Goal: Transaction & Acquisition: Purchase product/service

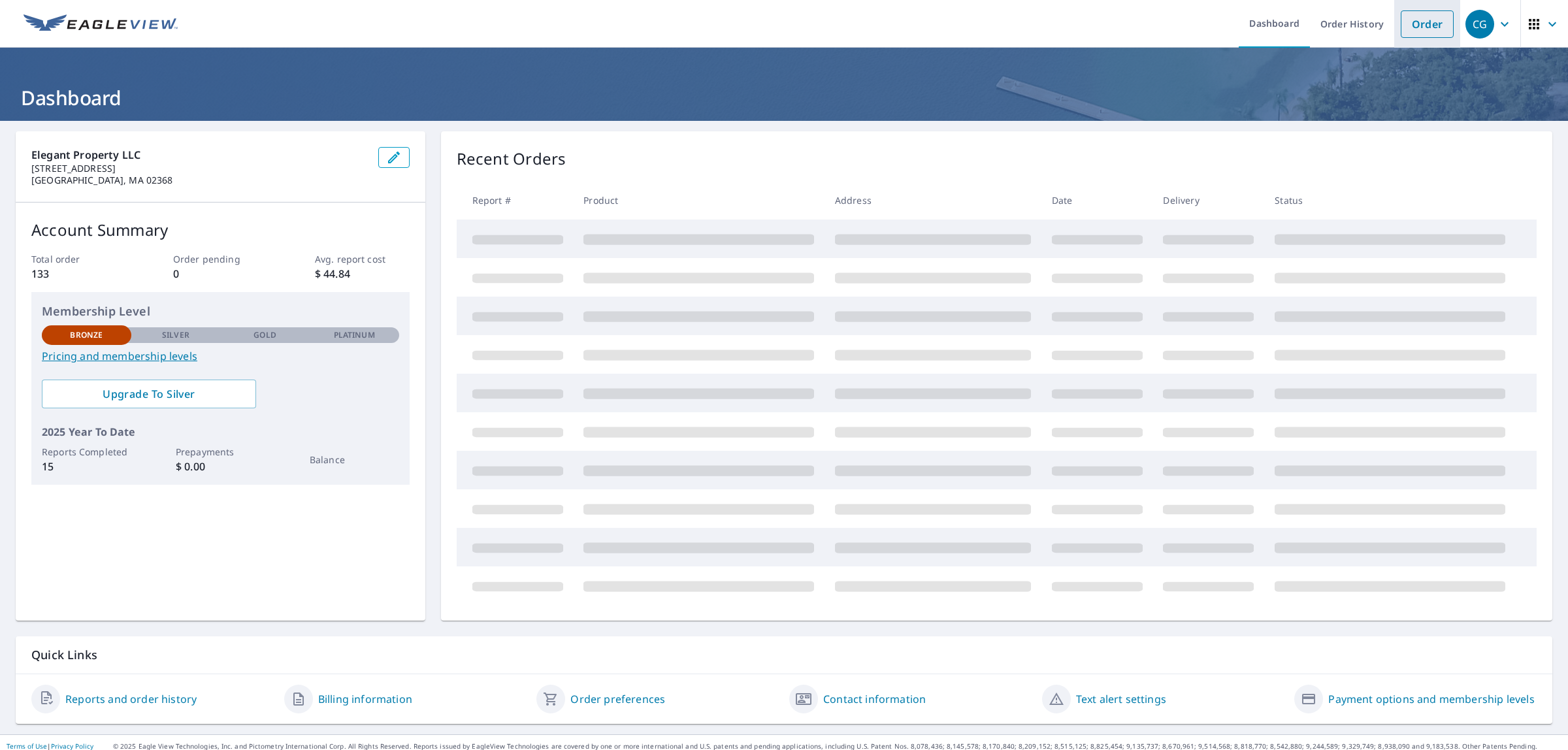
click at [1414, 25] on link "Order" at bounding box center [1427, 24] width 53 height 28
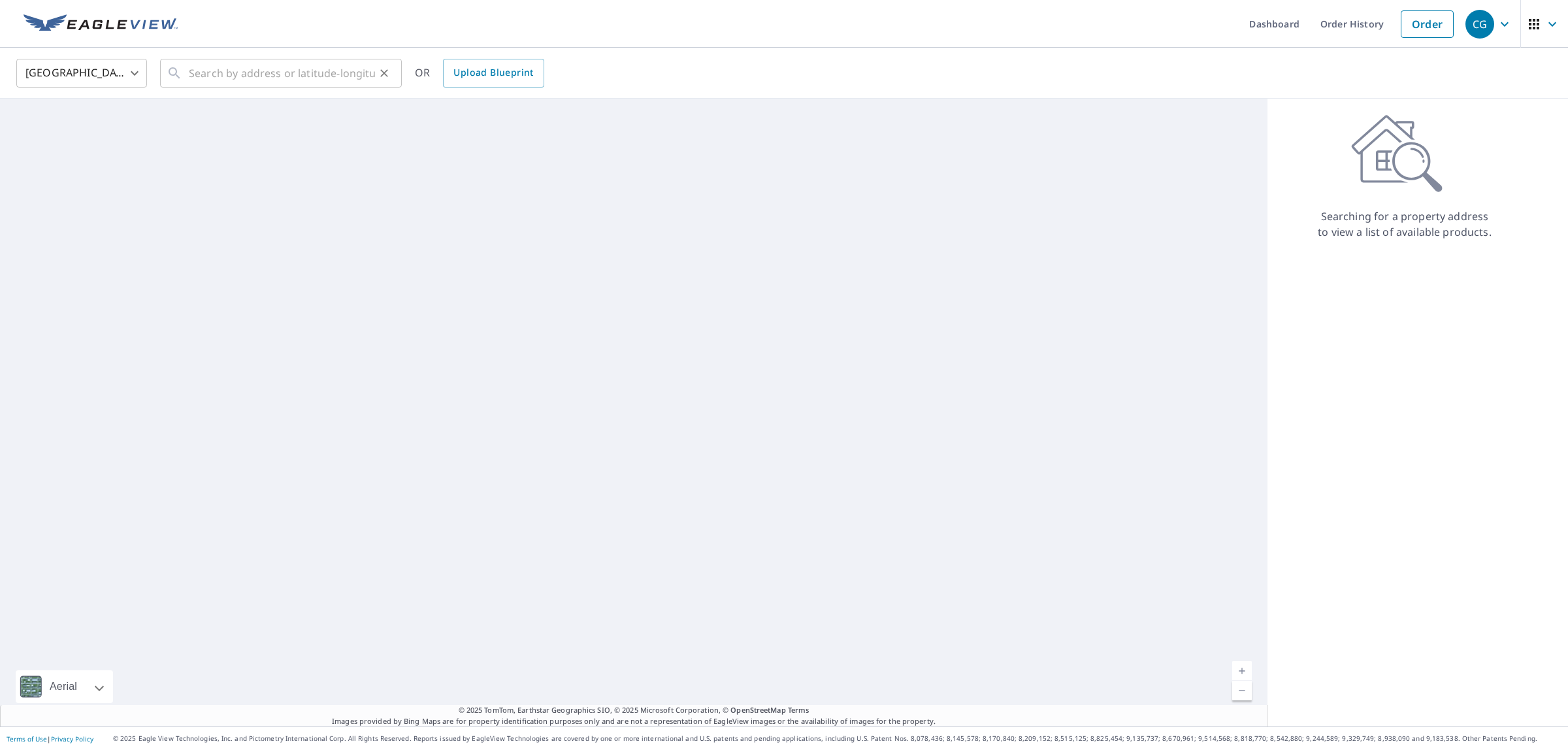
click at [379, 77] on icon "Clear" at bounding box center [384, 73] width 13 height 13
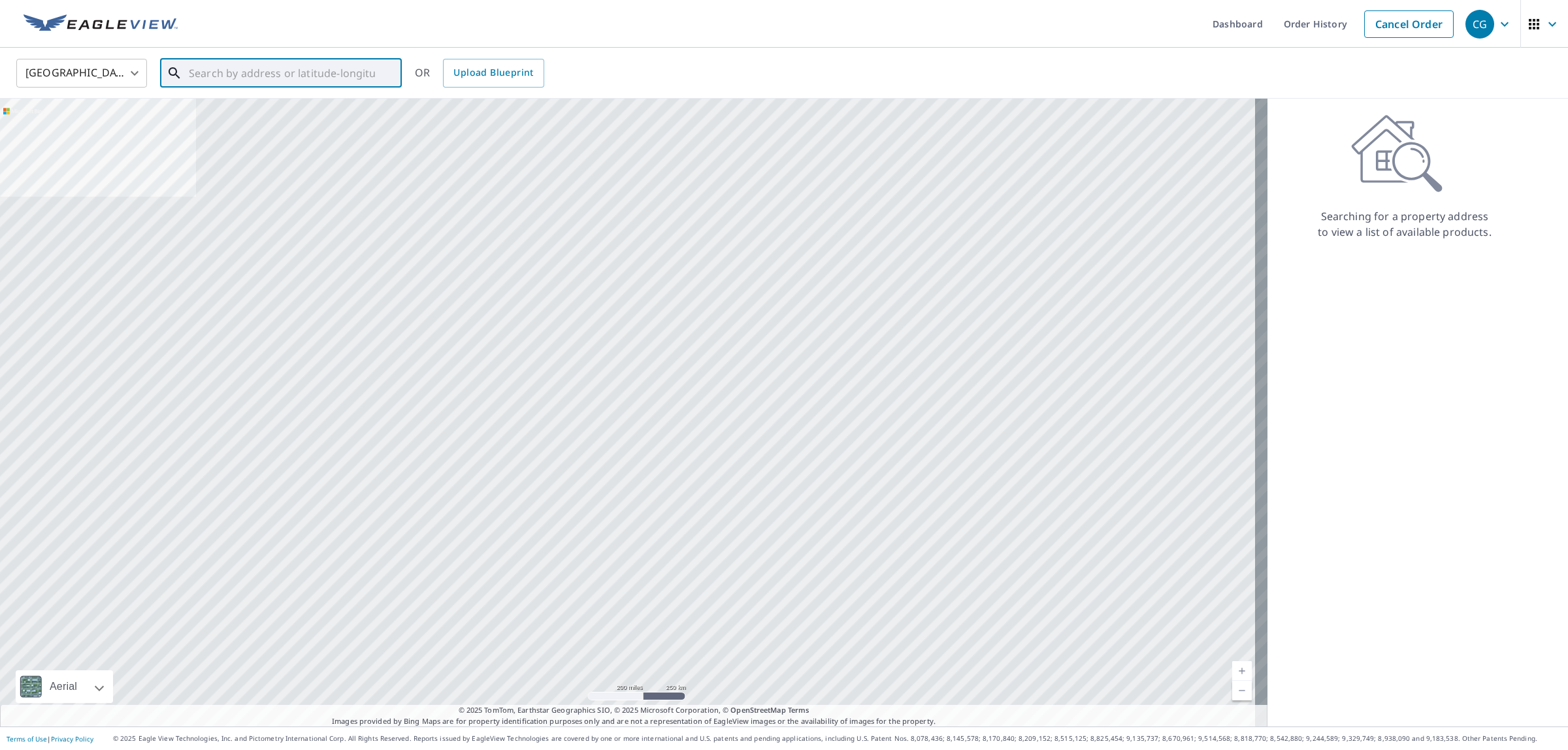
click at [327, 70] on input "text" at bounding box center [282, 73] width 186 height 37
paste input "[STREET_ADDRESS]"
type input "[STREET_ADDRESS]"
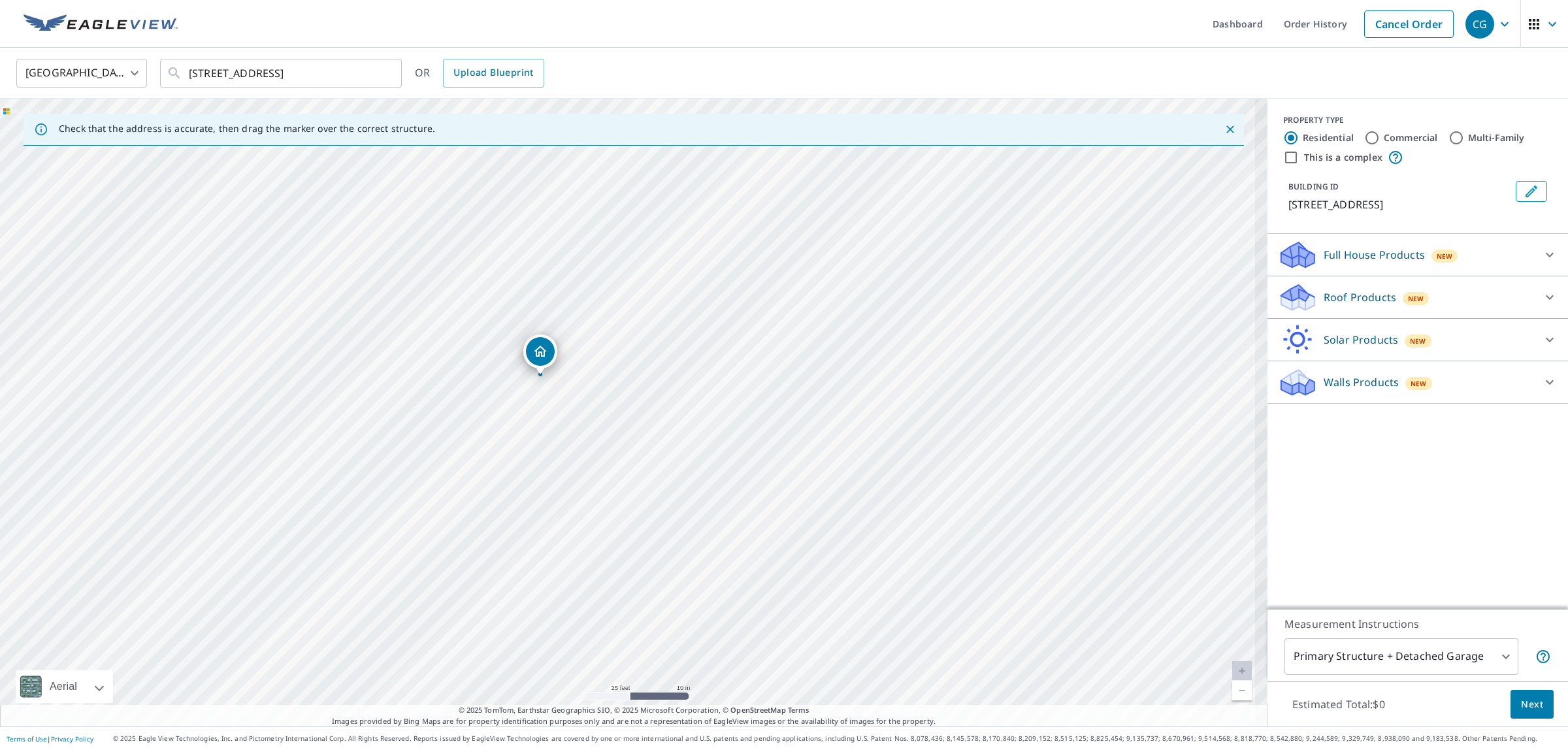
drag, startPoint x: 613, startPoint y: 364, endPoint x: 628, endPoint y: 425, distance: 62.8
click at [628, 425] on div "[STREET_ADDRESS]" at bounding box center [634, 413] width 1268 height 628
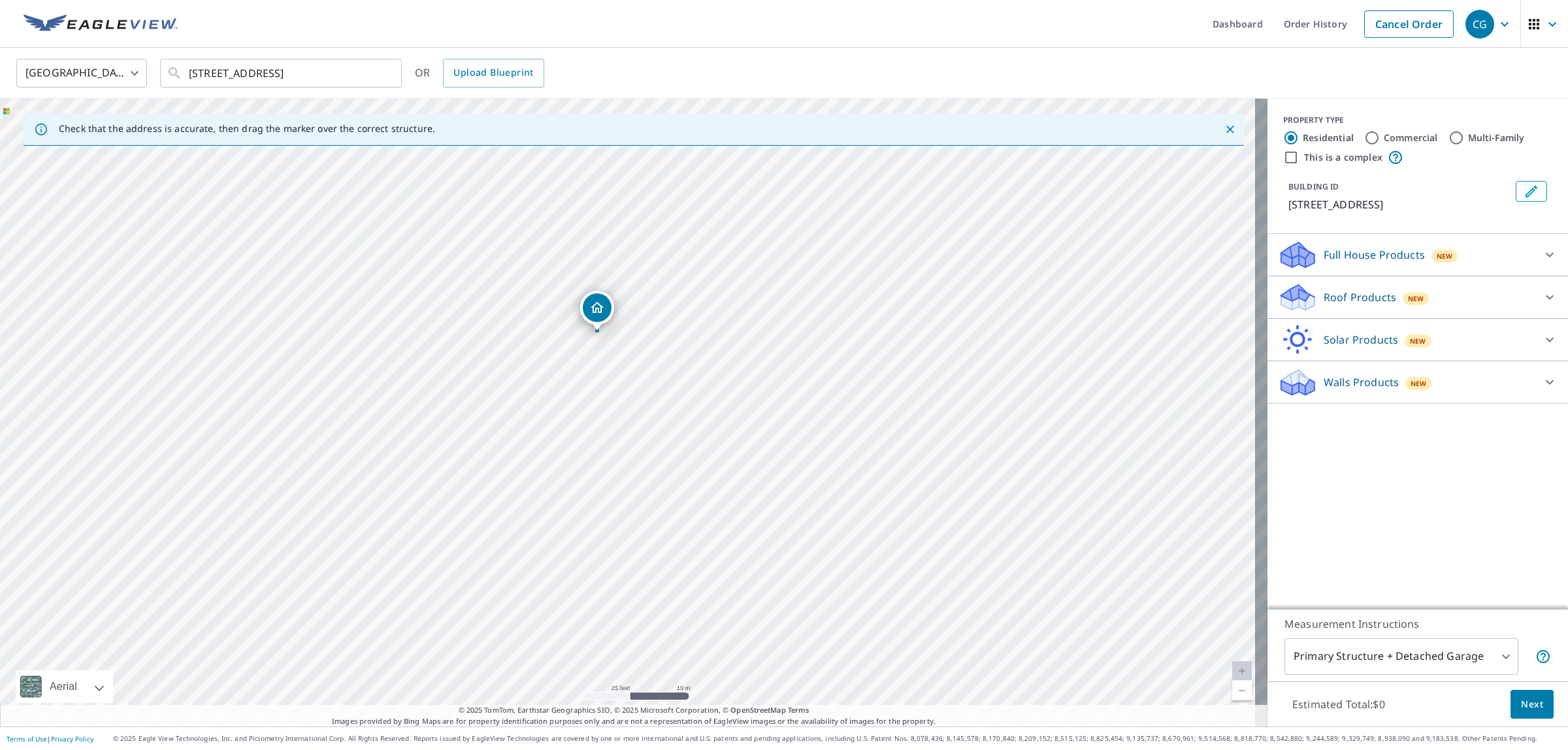
drag, startPoint x: 680, startPoint y: 556, endPoint x: 733, endPoint y: 514, distance: 67.6
click at [733, 514] on div "[STREET_ADDRESS]" at bounding box center [634, 413] width 1268 height 628
click at [1357, 293] on p "Roof Products" at bounding box center [1359, 297] width 72 height 16
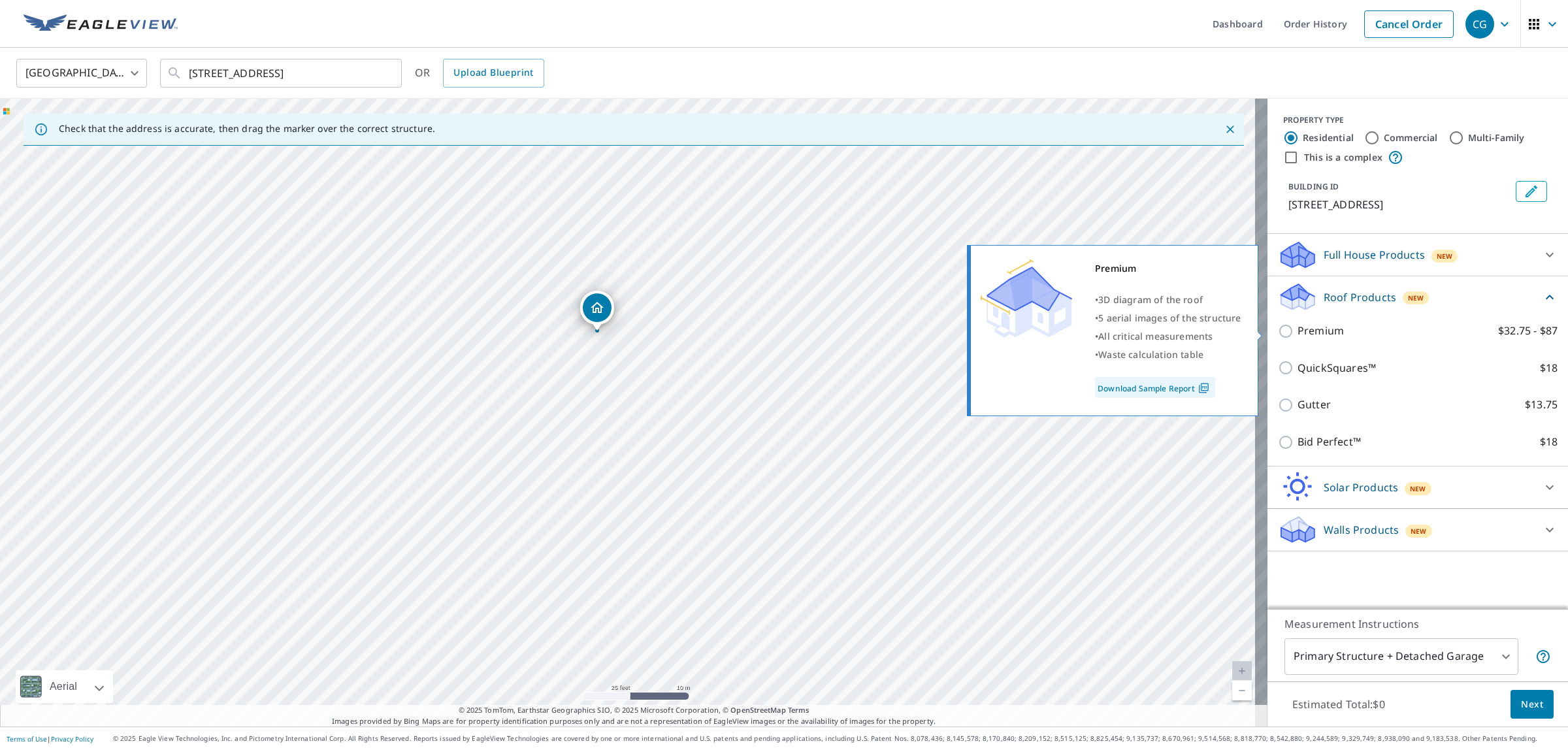
click at [1278, 327] on input "Premium $32.75 - $87" at bounding box center [1288, 331] width 19 height 16
checkbox input "true"
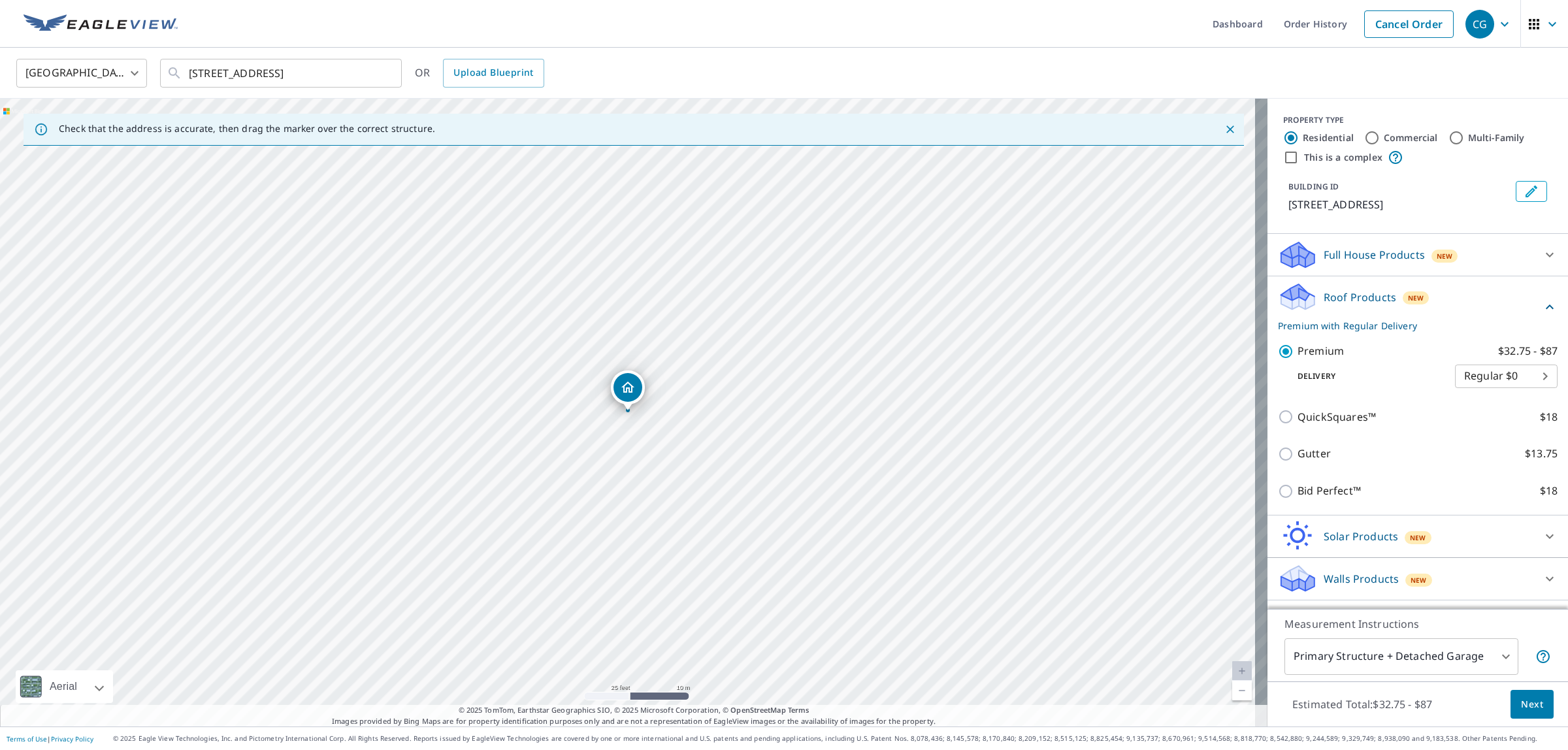
click at [1511, 701] on button "Next" at bounding box center [1532, 705] width 43 height 30
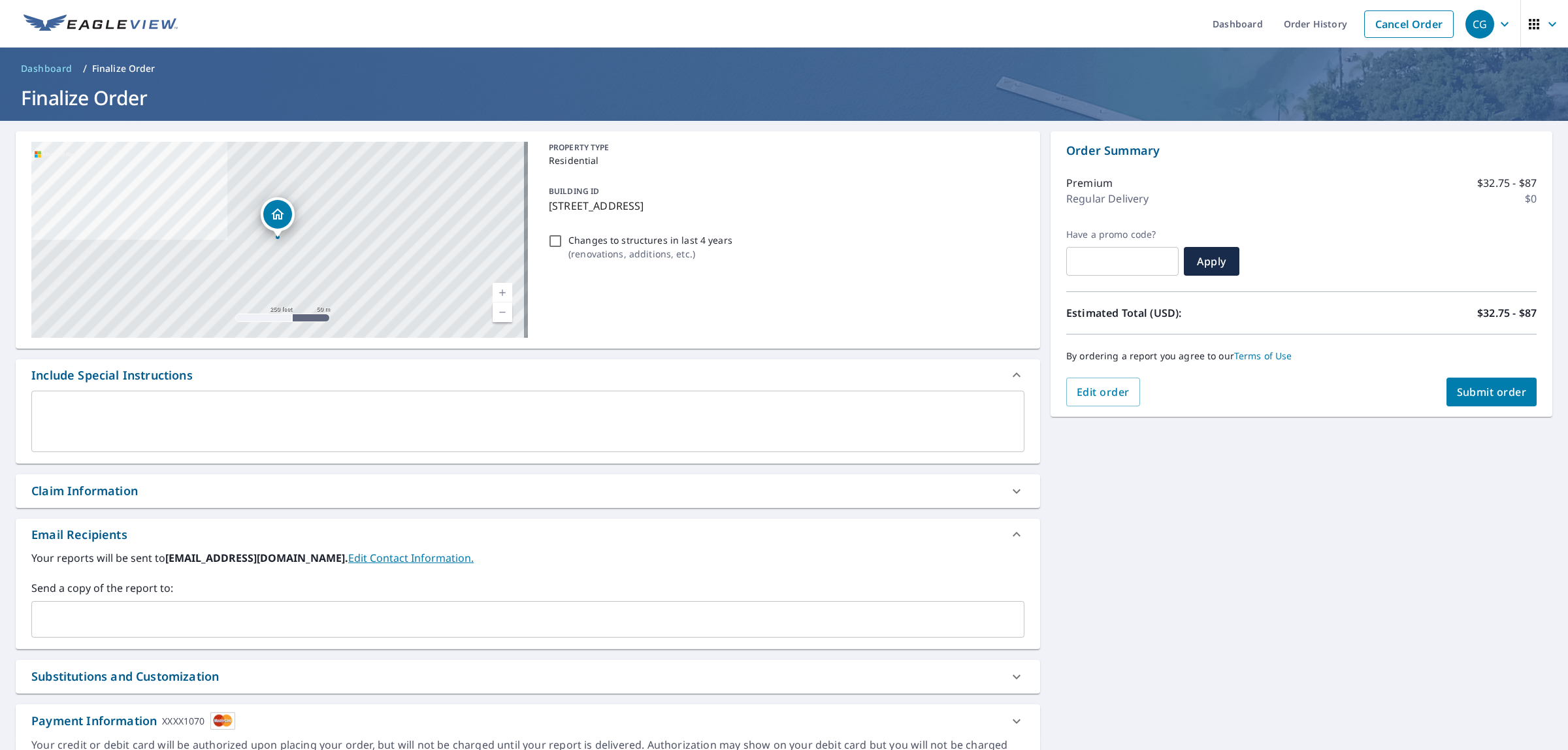
click at [1475, 390] on span "Submit order" at bounding box center [1492, 392] width 70 height 14
